Goal: Transaction & Acquisition: Purchase product/service

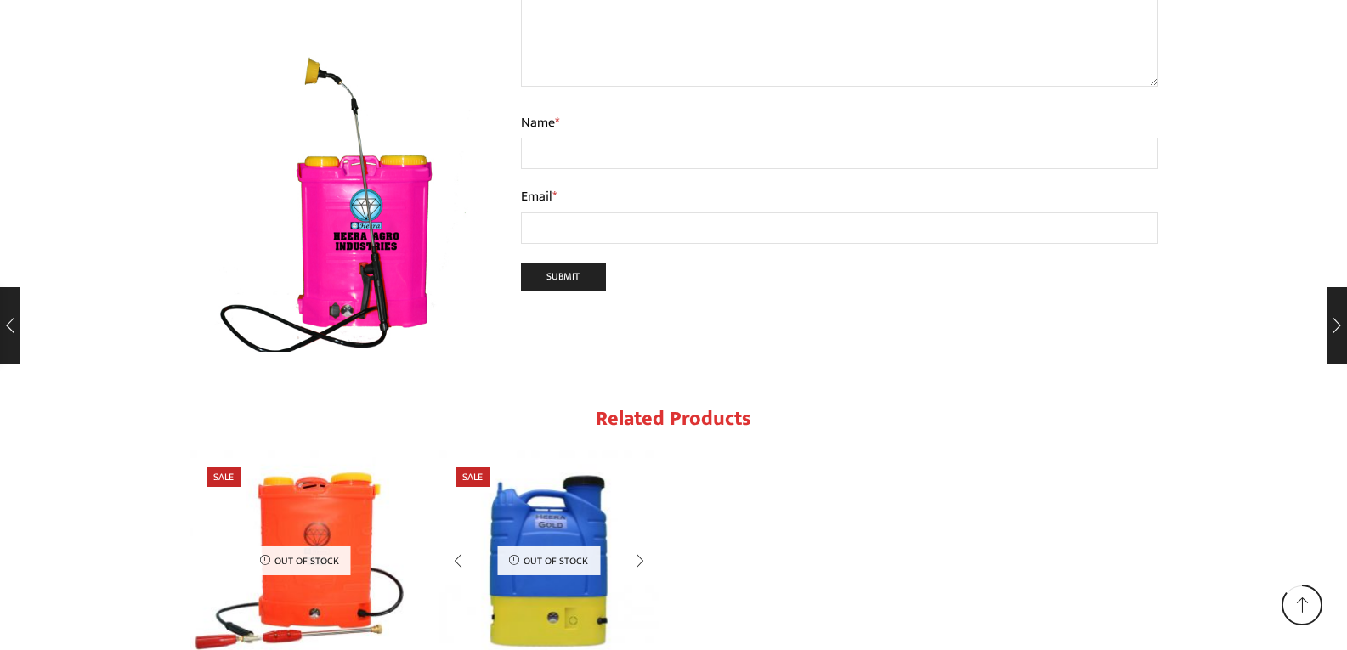
scroll to position [1997, 0]
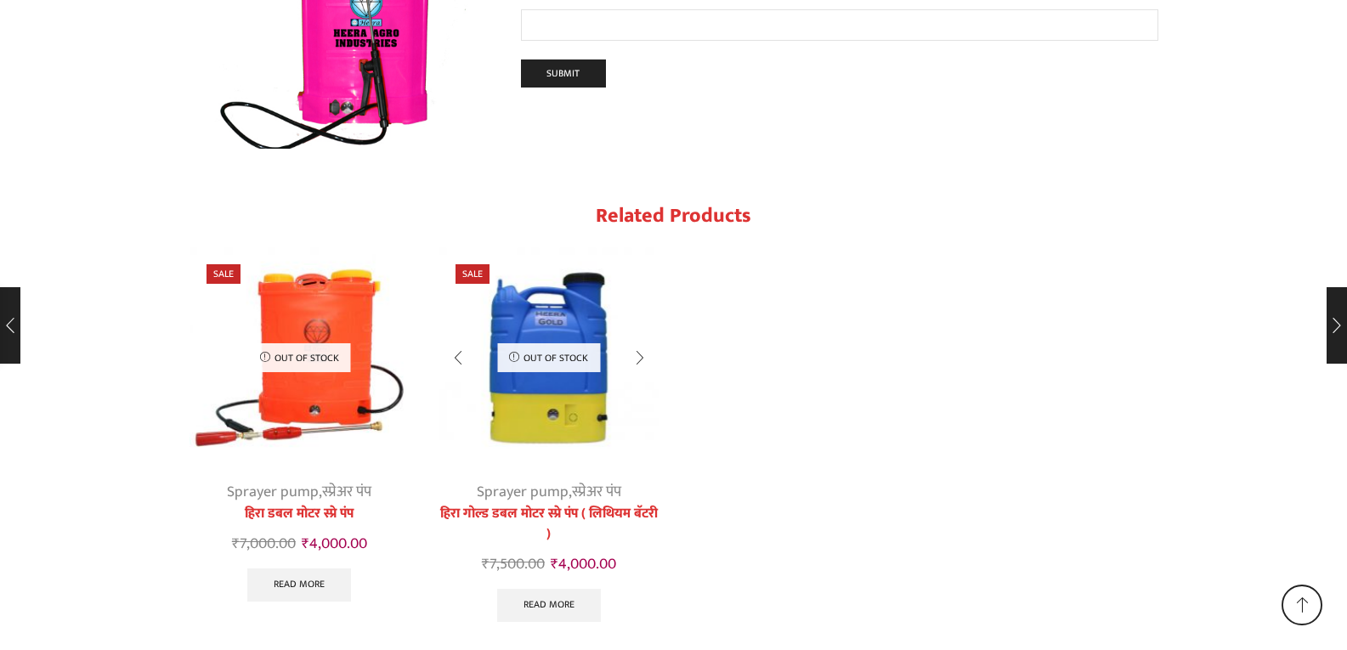
click at [553, 325] on img "2 / 2" at bounding box center [549, 357] width 221 height 221
click at [556, 279] on img "2 / 2" at bounding box center [549, 357] width 221 height 221
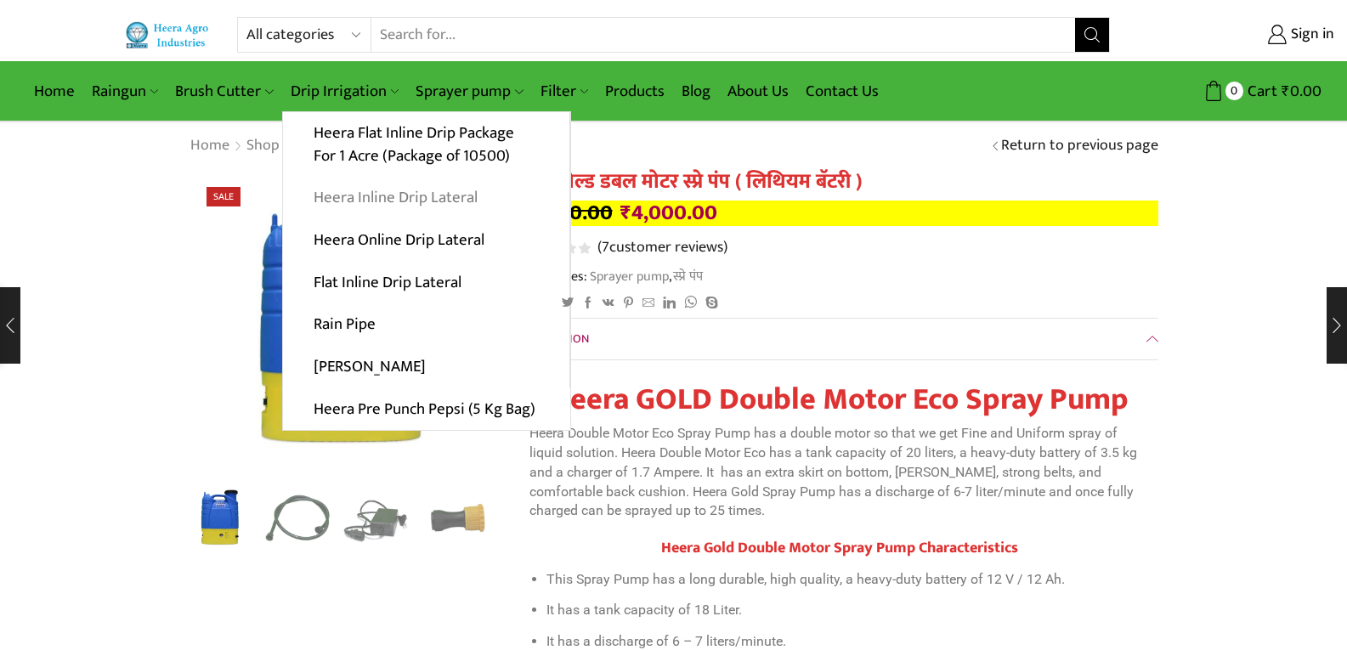
click at [352, 201] on link "Heera Inline Drip Lateral" at bounding box center [426, 198] width 286 height 42
